Goal: Information Seeking & Learning: Learn about a topic

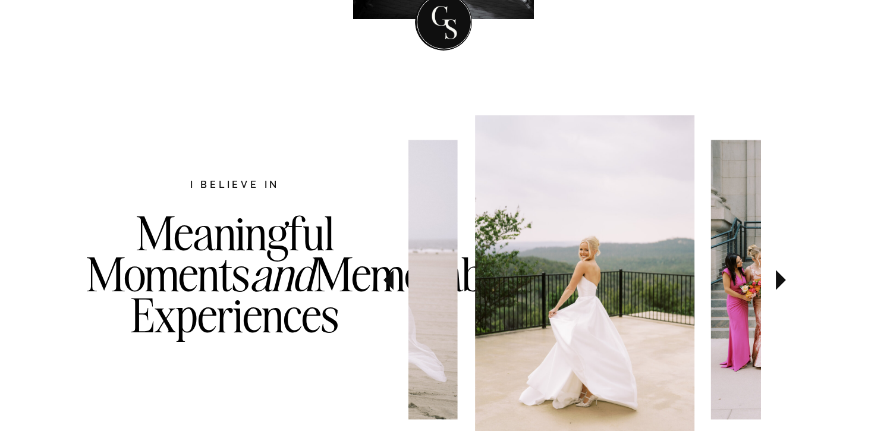
scroll to position [525, 0]
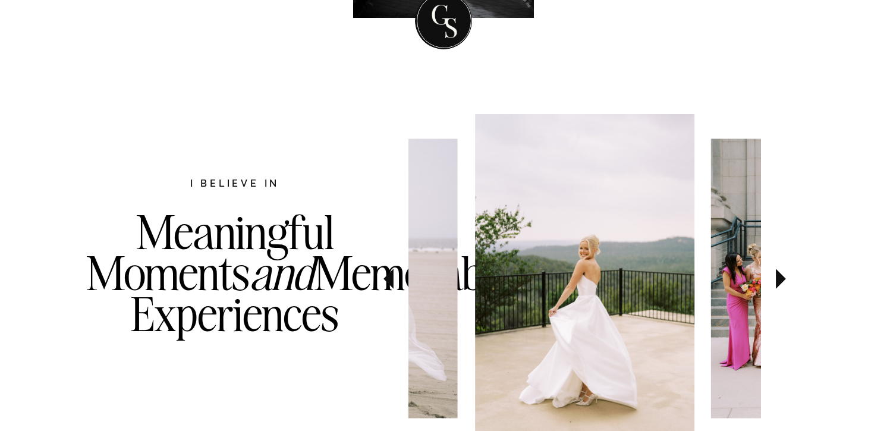
click at [777, 278] on icon at bounding box center [781, 279] width 10 height 20
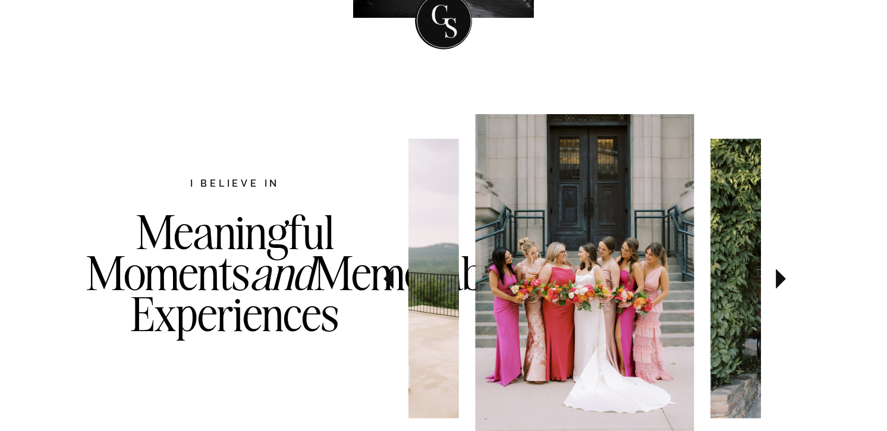
click at [780, 284] on icon at bounding box center [781, 279] width 40 height 42
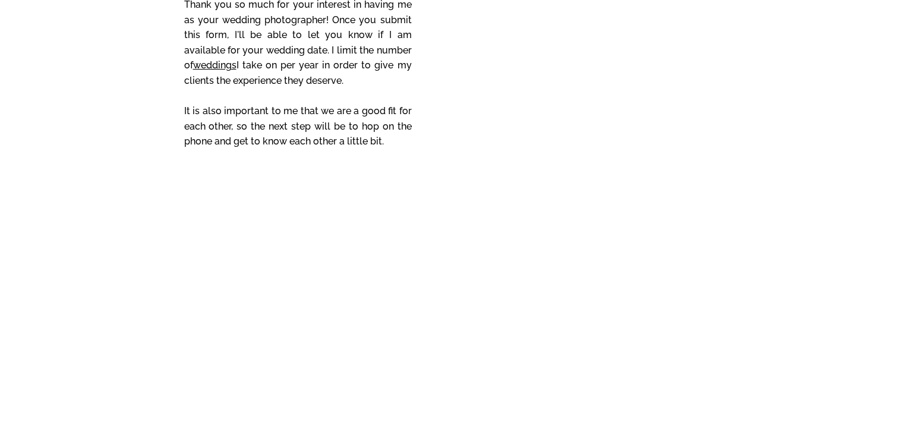
scroll to position [5124, 0]
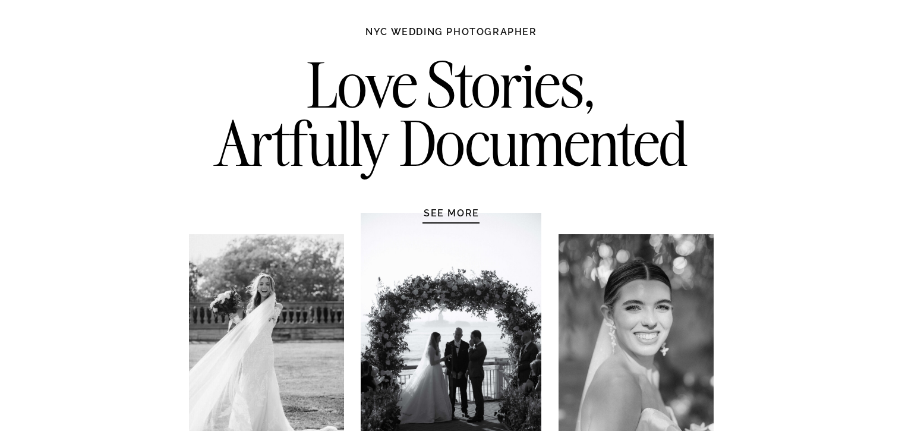
scroll to position [71, 0]
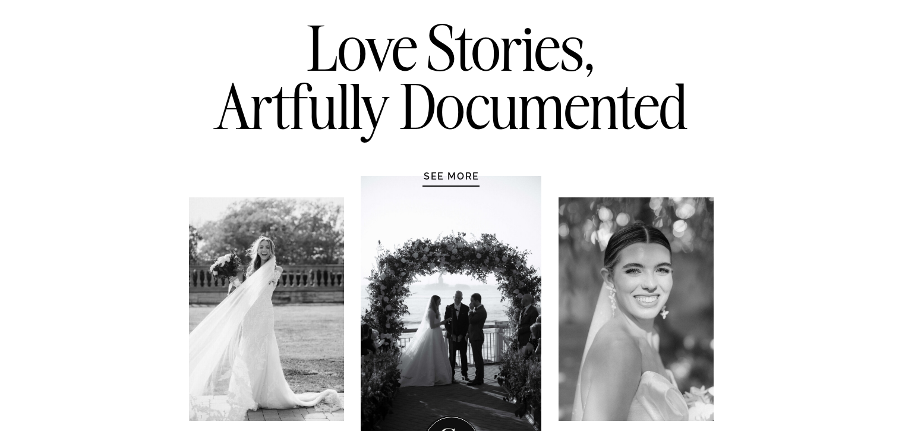
click at [471, 171] on h1 "SEE MORE" at bounding box center [451, 176] width 113 height 12
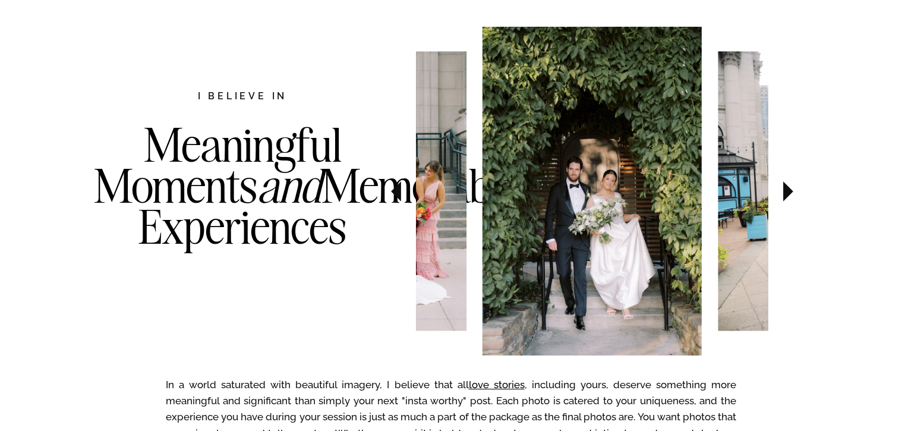
scroll to position [613, 0]
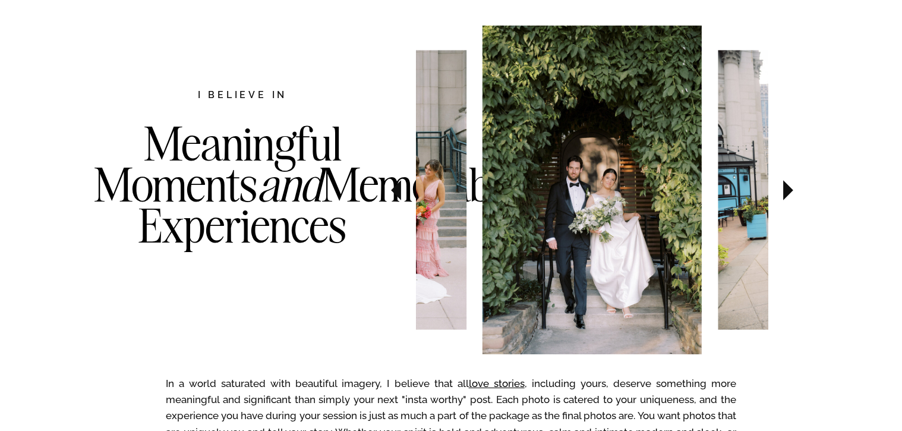
click at [790, 192] on icon at bounding box center [788, 190] width 10 height 20
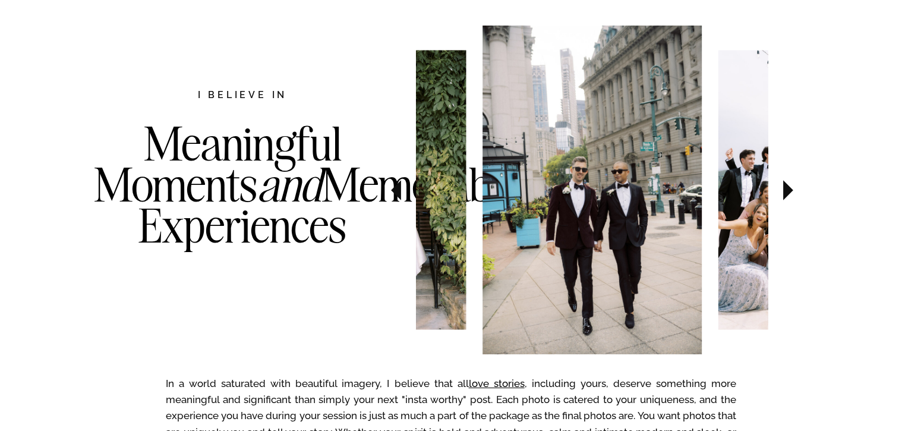
click at [790, 192] on icon at bounding box center [788, 190] width 10 height 20
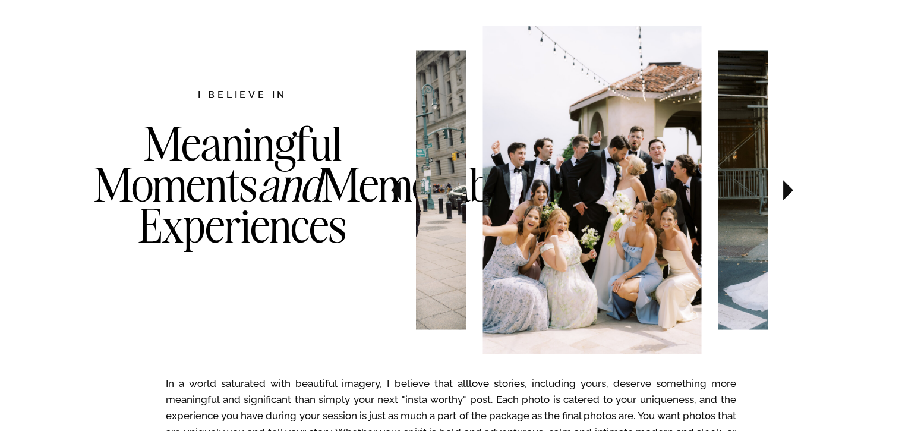
click at [790, 192] on icon at bounding box center [788, 190] width 10 height 20
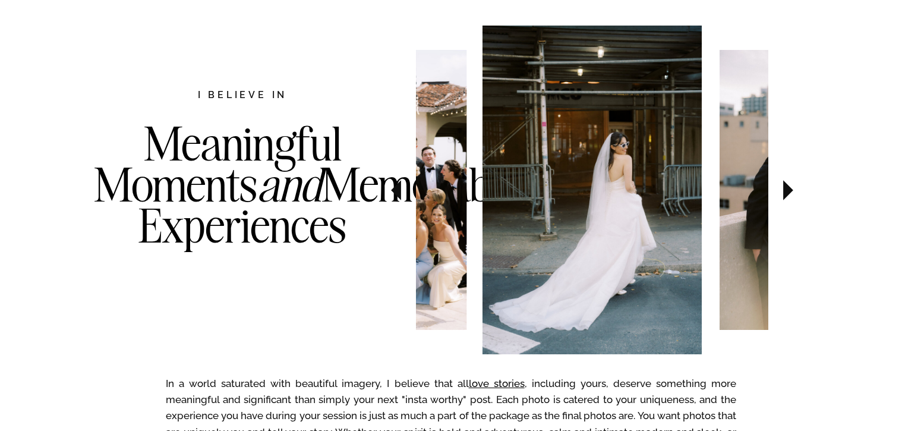
click at [790, 192] on icon at bounding box center [788, 190] width 10 height 20
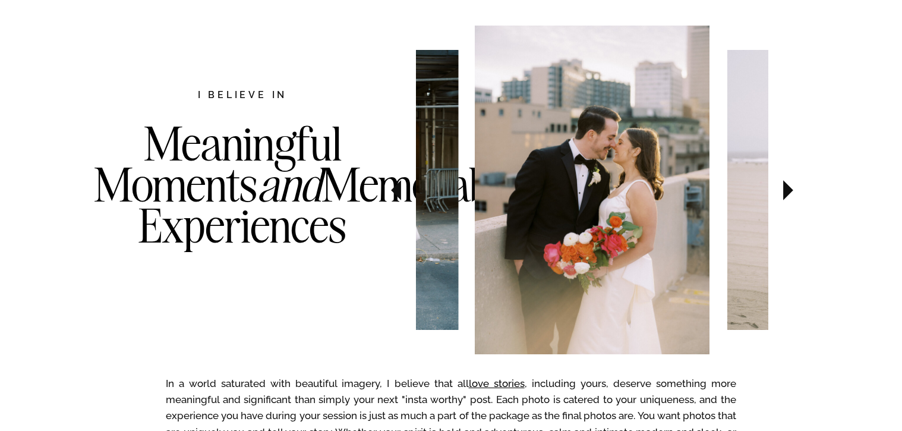
click at [790, 192] on icon at bounding box center [788, 190] width 10 height 20
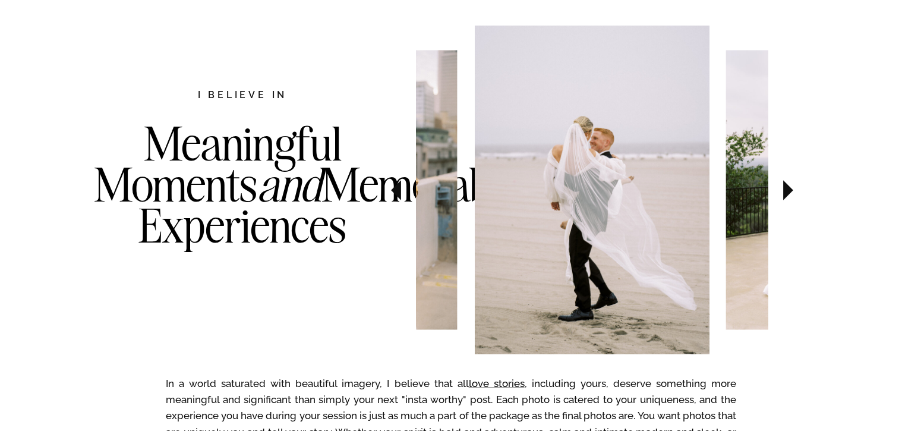
click at [790, 192] on icon at bounding box center [788, 190] width 10 height 20
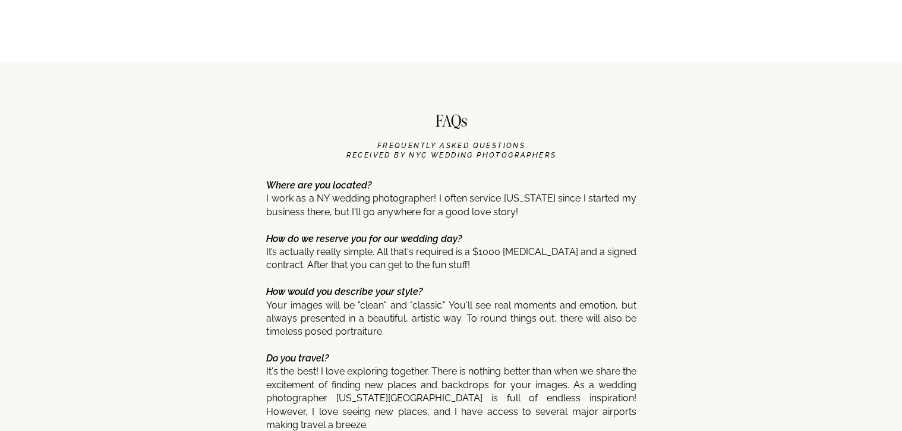
scroll to position [5734, 0]
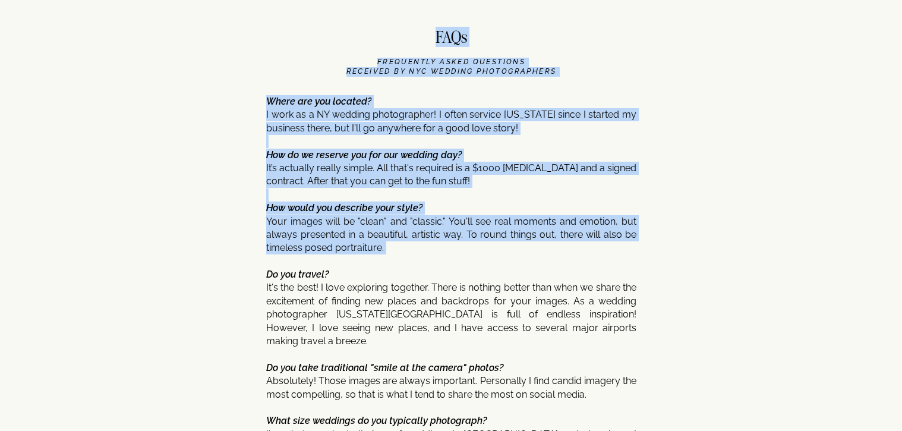
drag, startPoint x: 265, startPoint y: 223, endPoint x: 399, endPoint y: 257, distance: 138.7
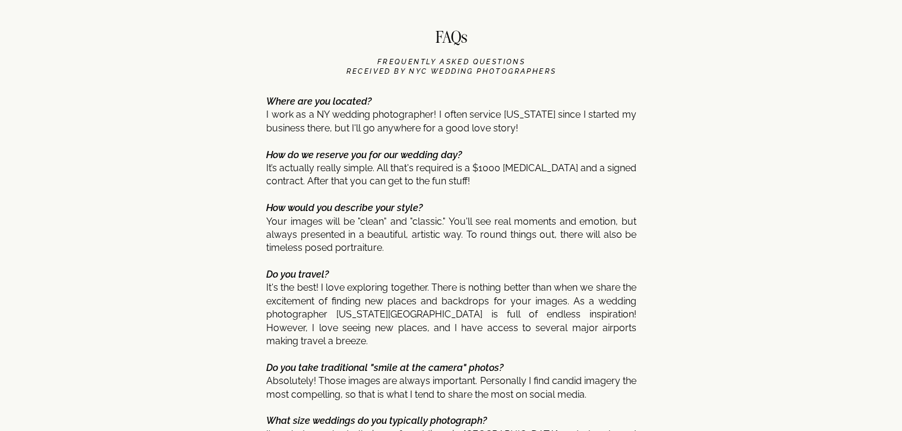
click at [404, 254] on p "Where are you located? I work as a NY wedding photographer! I often service Tex…" at bounding box center [451, 424] width 370 height 658
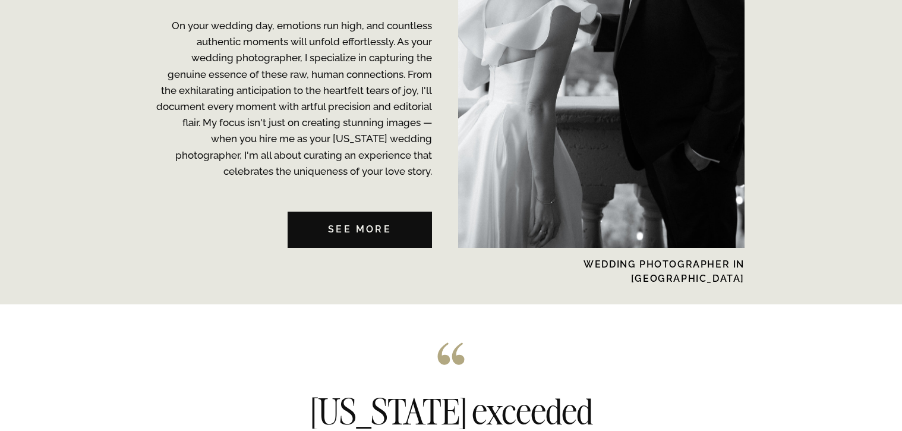
scroll to position [3097, 0]
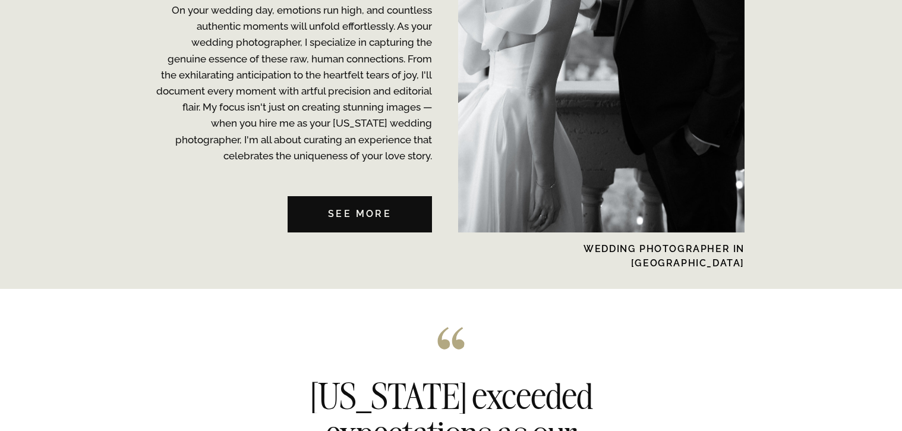
click at [381, 218] on nav "See MORE" at bounding box center [360, 214] width 144 height 36
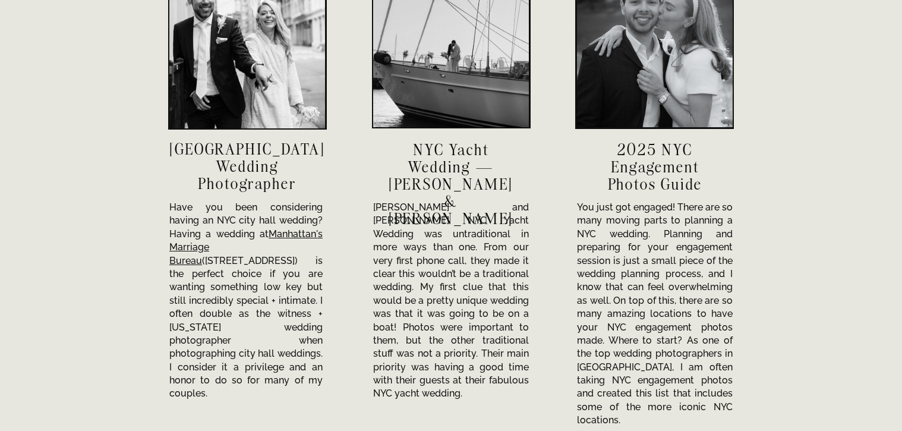
scroll to position [4070, 0]
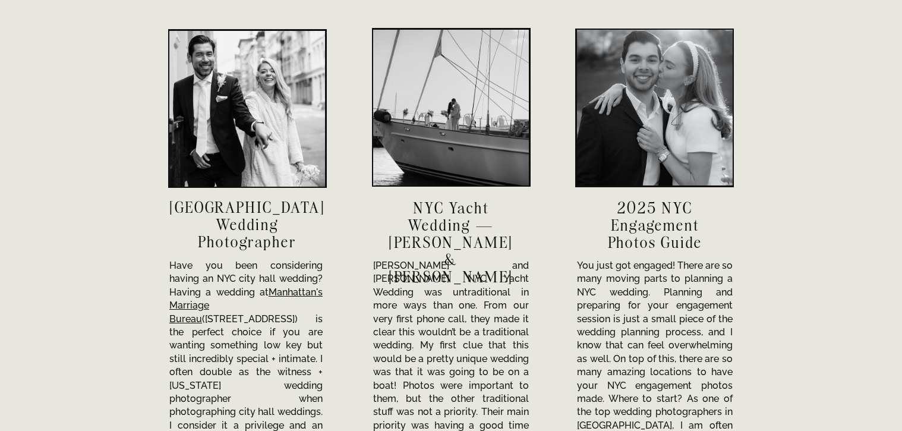
click at [272, 86] on div at bounding box center [247, 109] width 156 height 156
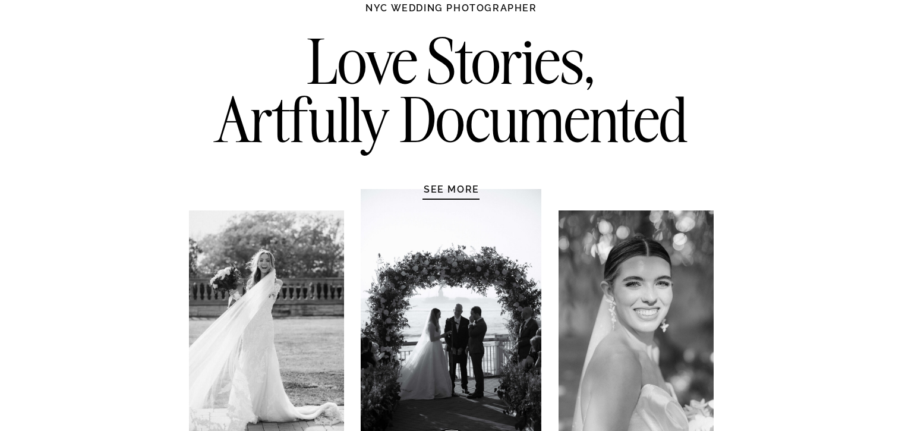
scroll to position [0, 0]
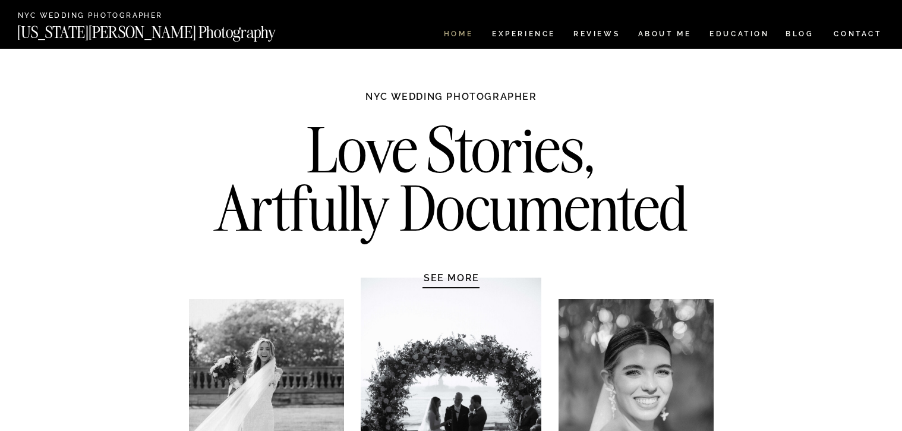
click at [451, 30] on nav "HOME" at bounding box center [459, 35] width 34 height 10
click at [504, 36] on nav "Experience" at bounding box center [523, 35] width 62 height 10
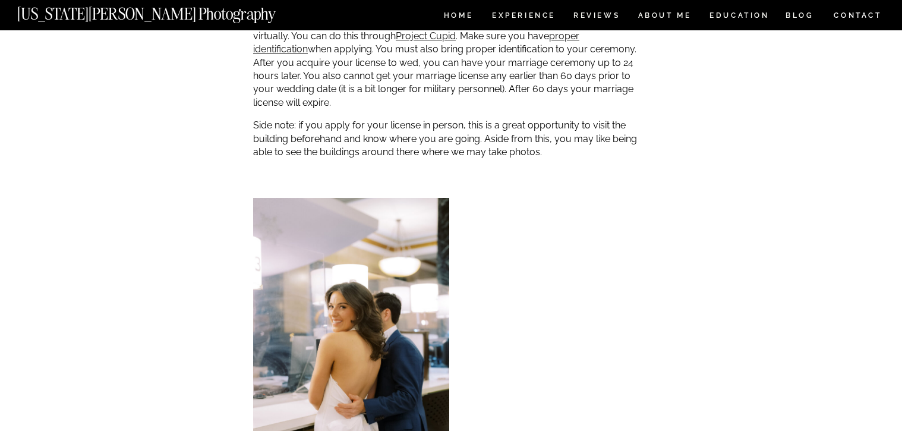
scroll to position [1559, 0]
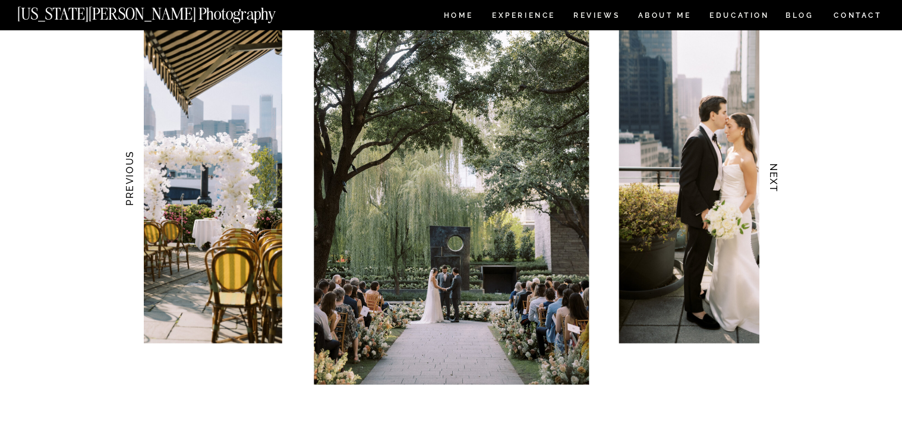
scroll to position [1200, 0]
click at [389, 161] on img at bounding box center [451, 177] width 275 height 413
click at [401, 181] on img at bounding box center [451, 177] width 275 height 413
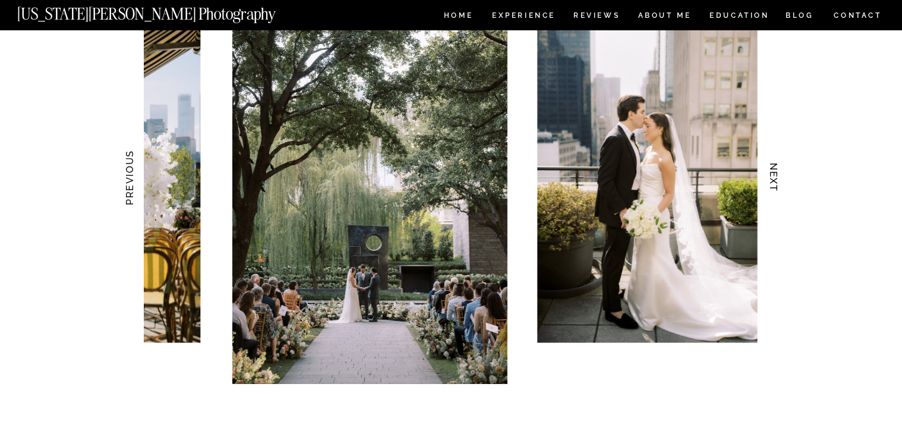
click at [302, 181] on img at bounding box center [369, 177] width 275 height 413
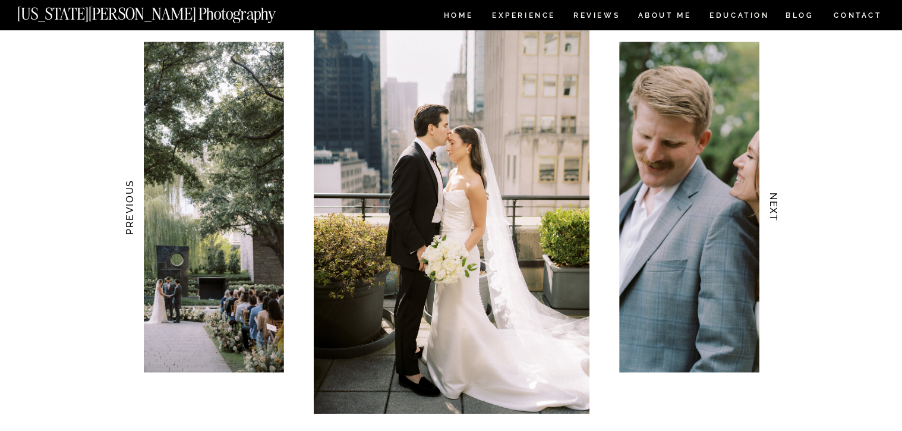
scroll to position [1167, 0]
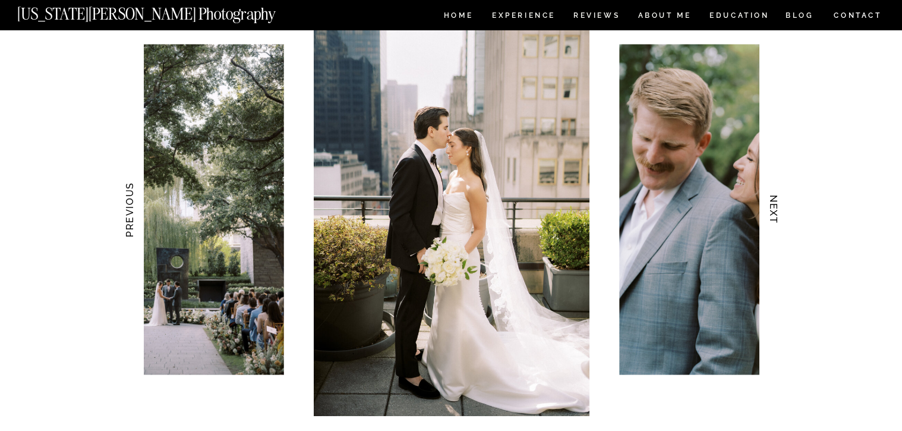
click at [775, 214] on h3 "NEXT" at bounding box center [774, 209] width 12 height 75
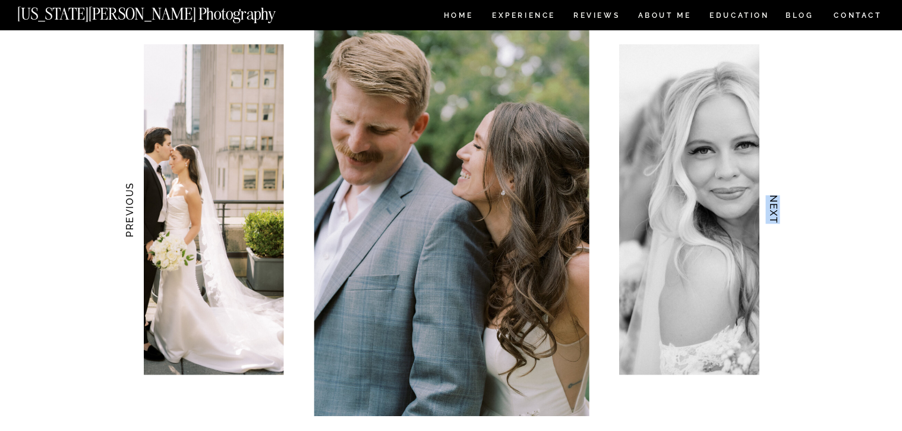
click at [774, 214] on h3 "NEXT" at bounding box center [774, 209] width 12 height 75
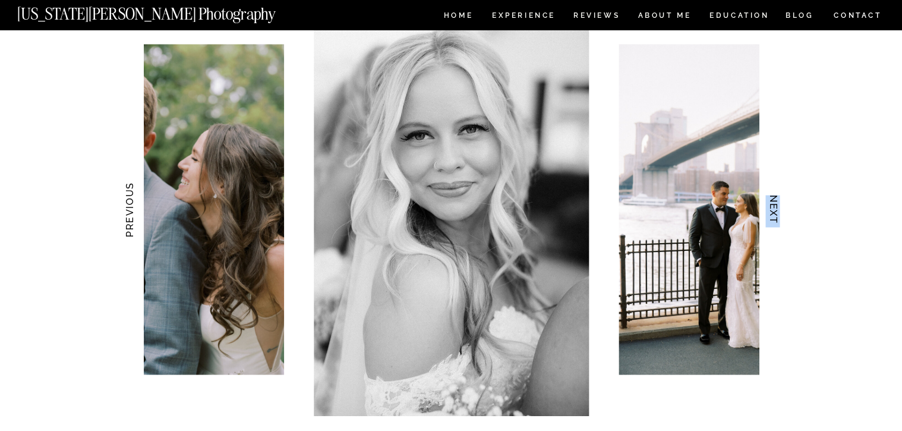
click at [774, 214] on h3 "NEXT" at bounding box center [774, 209] width 12 height 75
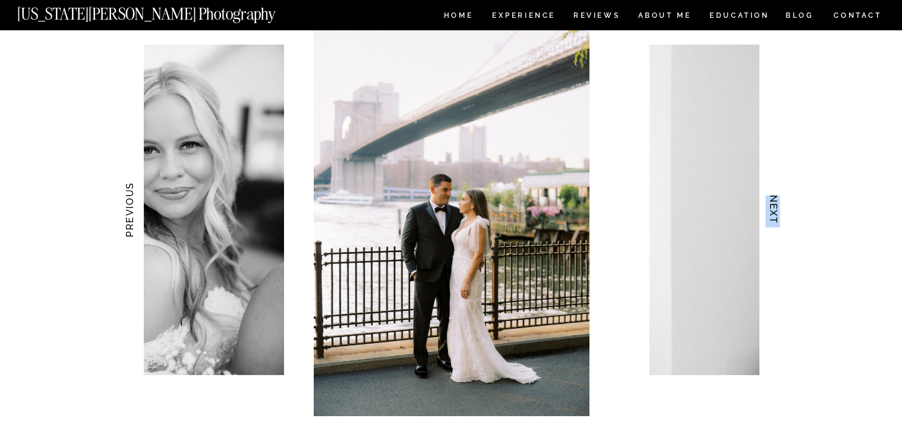
click at [774, 214] on h3 "NEXT" at bounding box center [774, 209] width 12 height 75
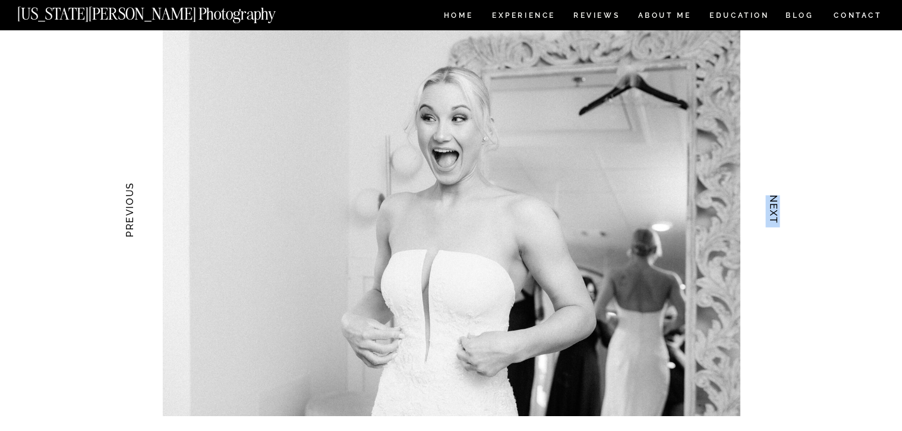
click at [774, 214] on h3 "NEXT" at bounding box center [774, 209] width 12 height 75
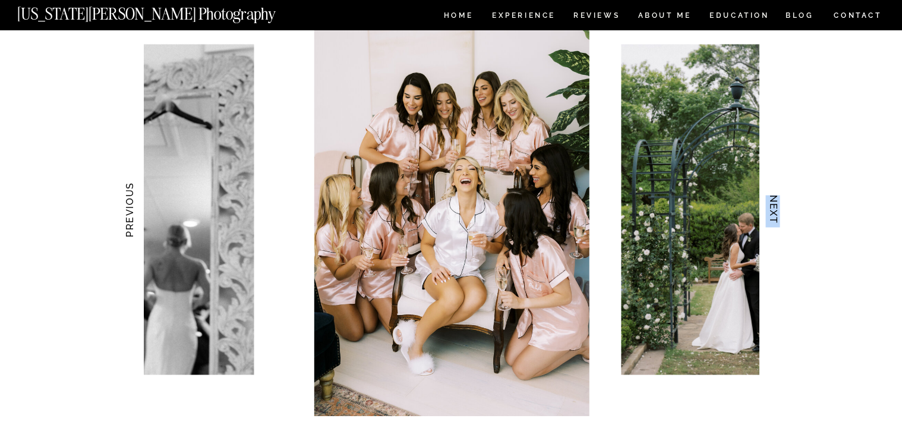
click at [774, 214] on h3 "NEXT" at bounding box center [774, 209] width 12 height 75
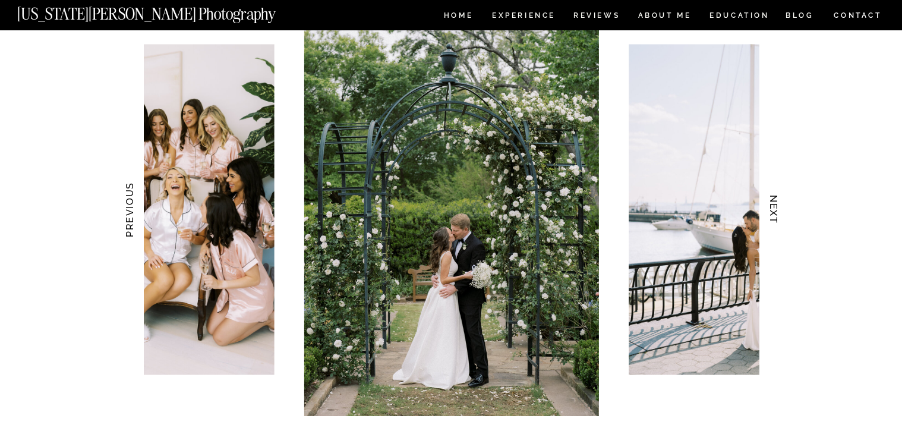
click at [774, 214] on h3 "NEXT" at bounding box center [774, 209] width 12 height 75
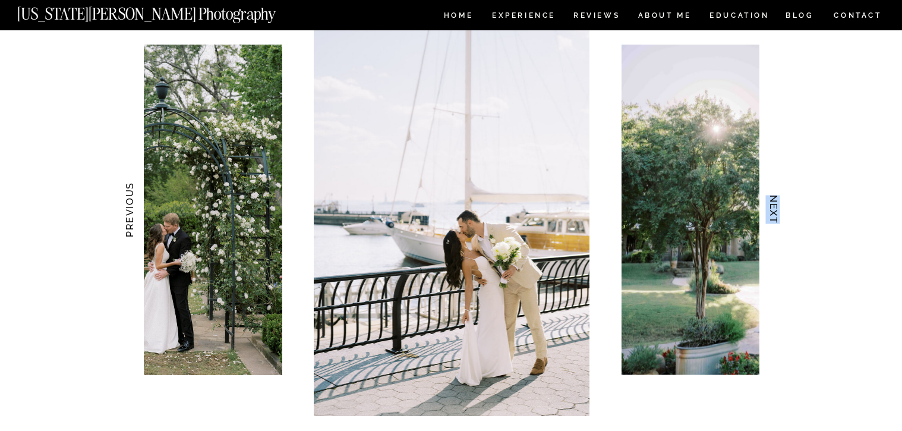
click at [774, 214] on h3 "NEXT" at bounding box center [774, 209] width 12 height 75
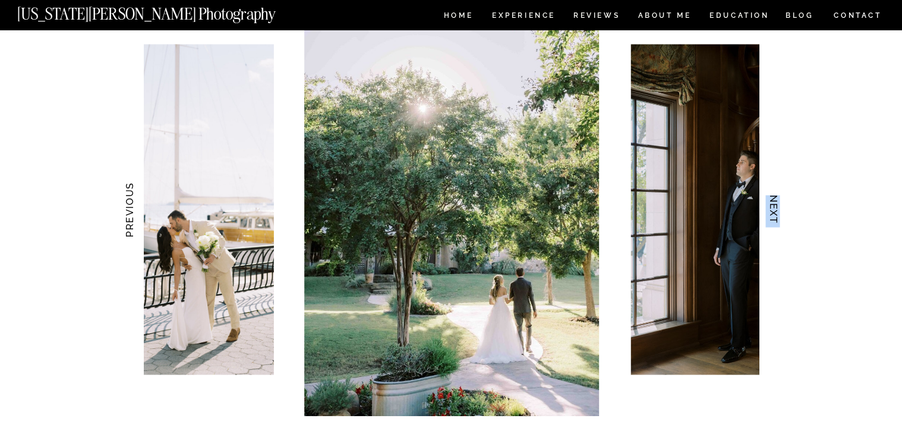
click at [774, 214] on h3 "NEXT" at bounding box center [774, 209] width 12 height 75
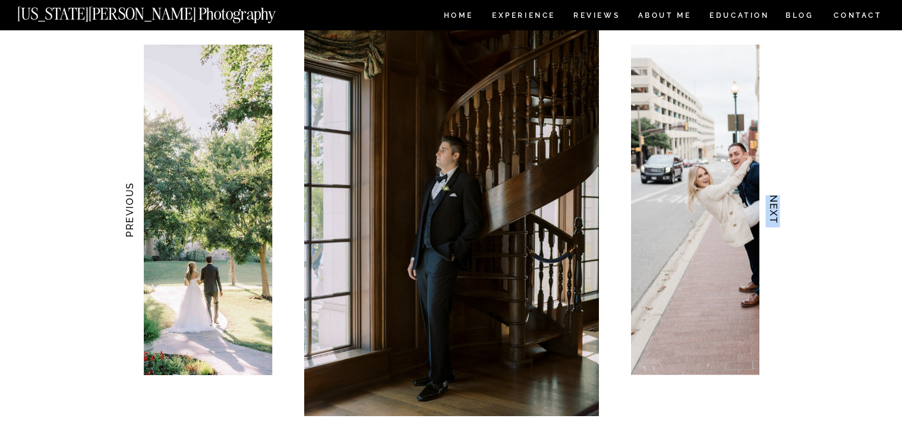
click at [774, 214] on h3 "NEXT" at bounding box center [774, 209] width 12 height 75
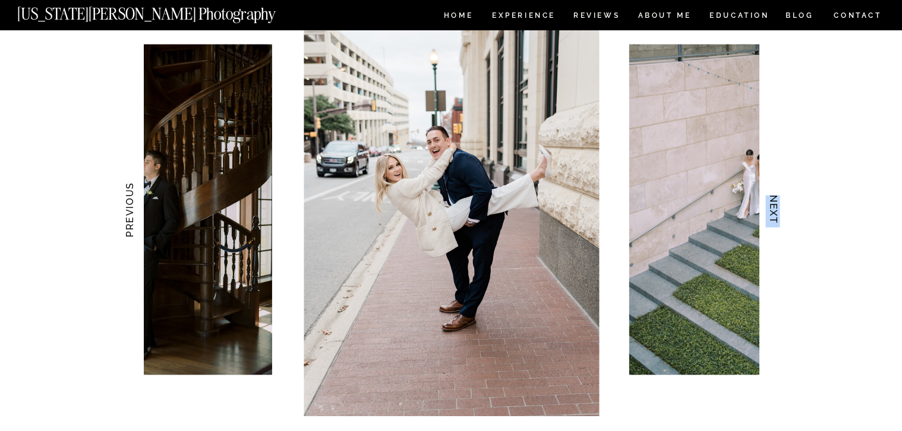
click at [774, 214] on h3 "NEXT" at bounding box center [774, 209] width 12 height 75
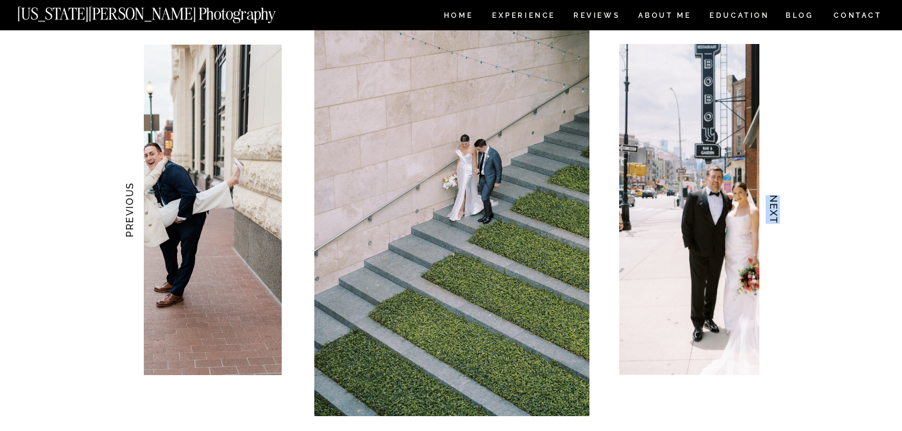
click at [774, 214] on h3 "NEXT" at bounding box center [774, 209] width 12 height 75
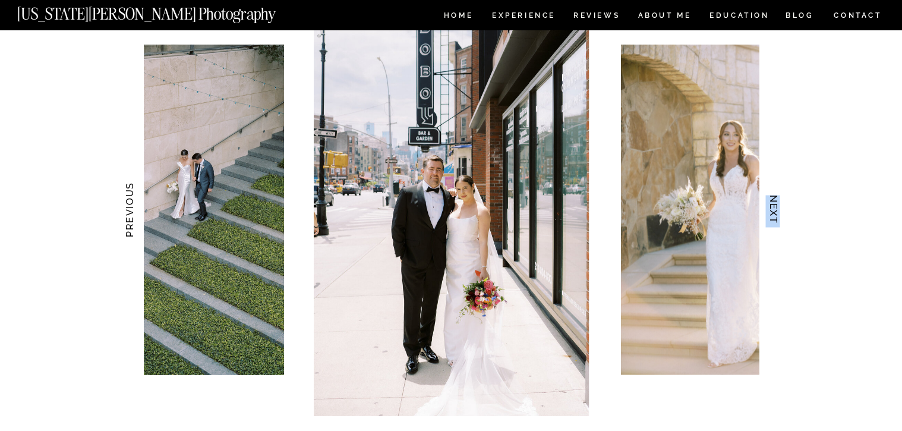
click at [774, 214] on h3 "NEXT" at bounding box center [774, 209] width 12 height 75
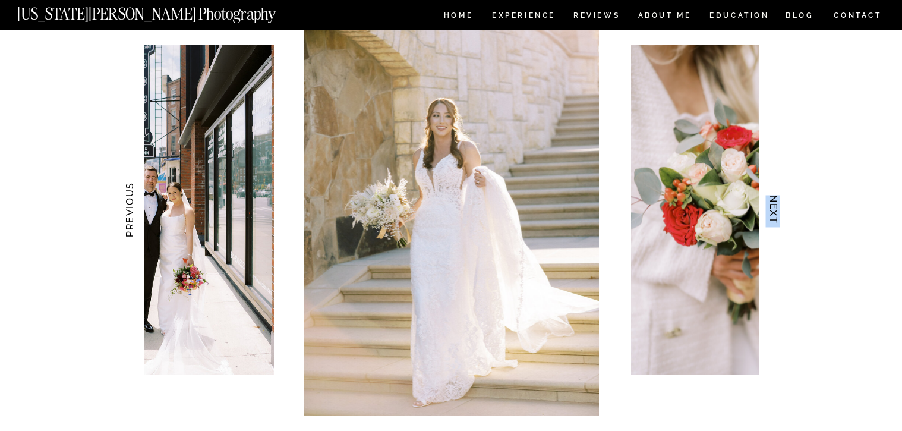
click at [774, 214] on h3 "NEXT" at bounding box center [774, 209] width 12 height 75
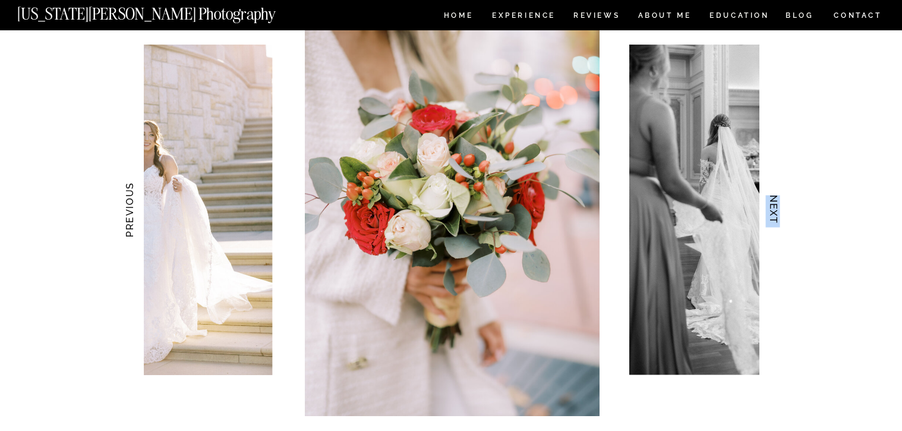
click at [774, 214] on h3 "NEXT" at bounding box center [774, 209] width 12 height 75
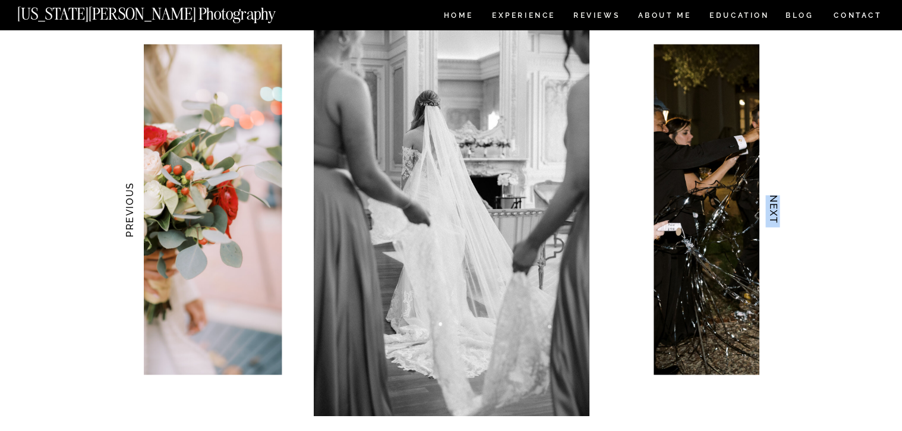
click at [774, 214] on h3 "NEXT" at bounding box center [774, 209] width 12 height 75
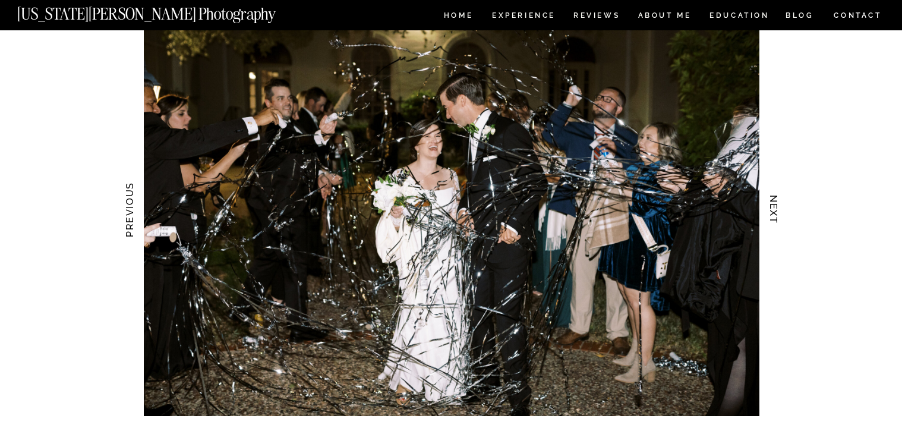
click at [774, 214] on h3 "NEXT" at bounding box center [774, 209] width 12 height 75
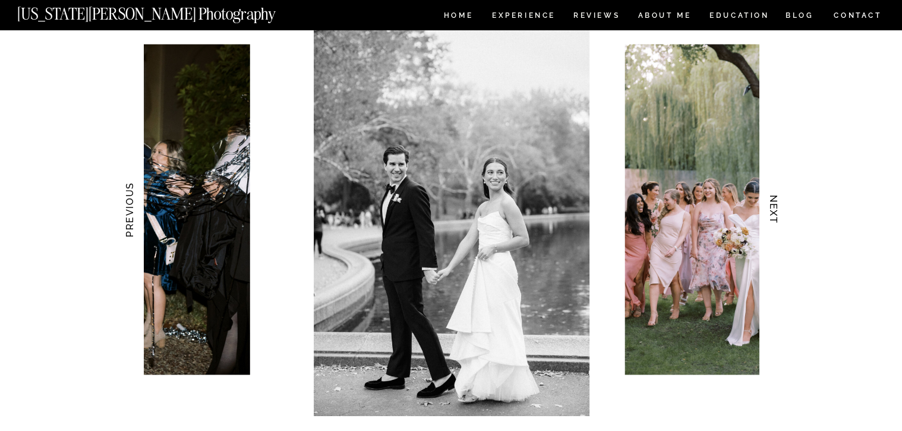
click at [774, 214] on h3 "NEXT" at bounding box center [774, 209] width 12 height 75
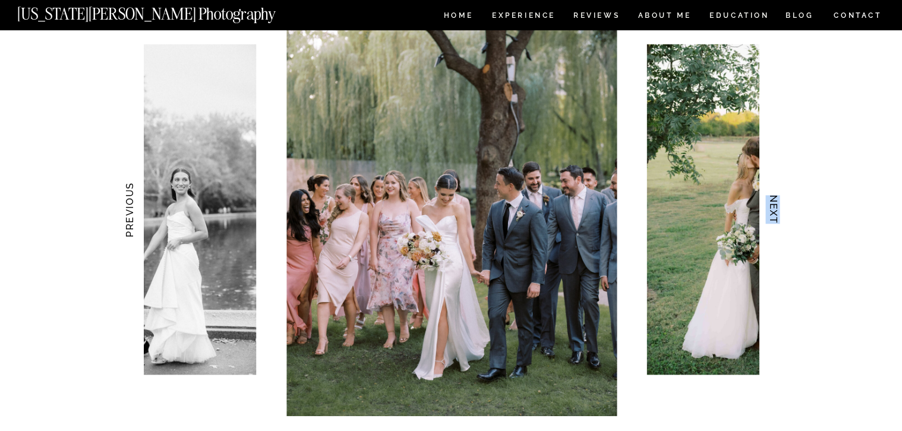
click at [774, 214] on h3 "NEXT" at bounding box center [774, 209] width 12 height 75
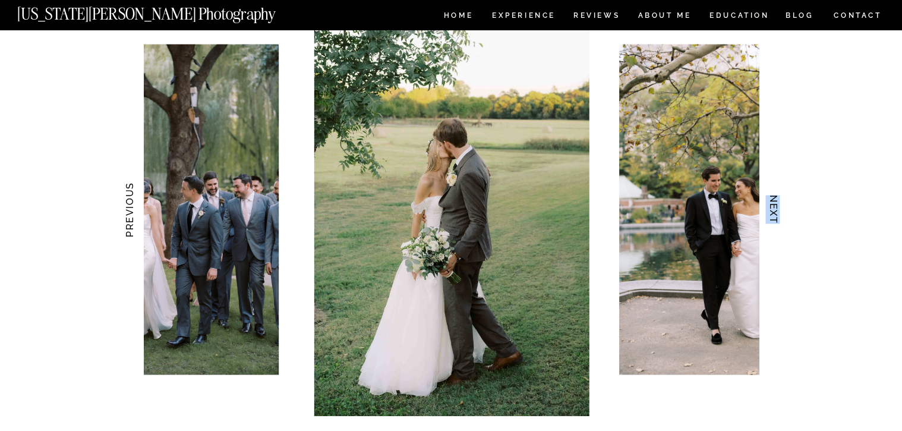
click at [774, 214] on h3 "NEXT" at bounding box center [774, 209] width 12 height 75
